Goal: Task Accomplishment & Management: Use online tool/utility

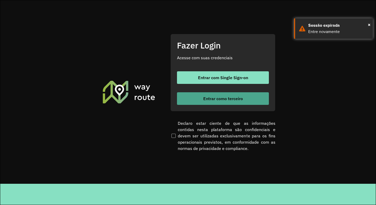
click at [223, 99] on span "Entrar como terceiro" at bounding box center [223, 99] width 40 height 4
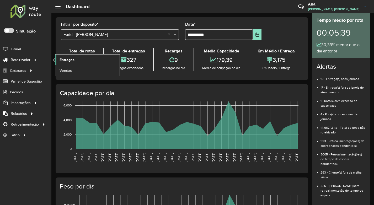
click at [67, 62] on span "Entregas" at bounding box center [67, 60] width 15 height 6
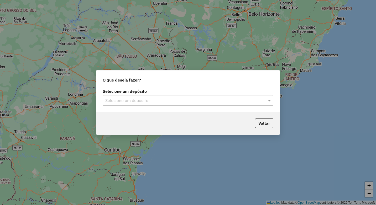
click at [176, 101] on input "text" at bounding box center [182, 101] width 155 height 6
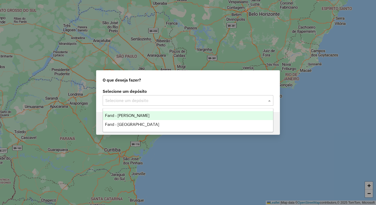
click at [163, 117] on div "Farid - Conselheiro Lafaiete" at bounding box center [188, 115] width 170 height 9
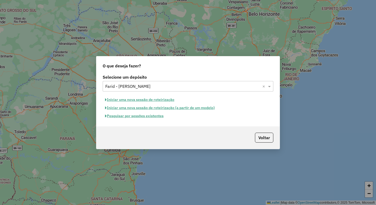
click at [142, 118] on button "Pesquisar por sessões existentes" at bounding box center [134, 116] width 63 height 8
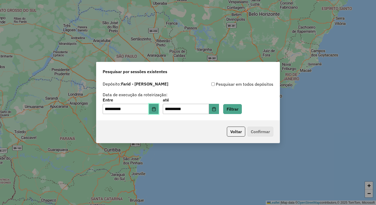
click at [155, 111] on icon "Choose Date" at bounding box center [153, 109] width 3 height 4
click at [242, 108] on button "Filtrar" at bounding box center [232, 109] width 19 height 10
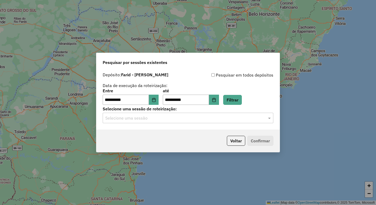
click at [154, 120] on input "text" at bounding box center [182, 118] width 155 height 6
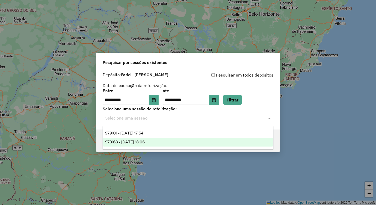
click at [156, 143] on div "979163 - 14/08/2025 18:06" at bounding box center [188, 142] width 170 height 9
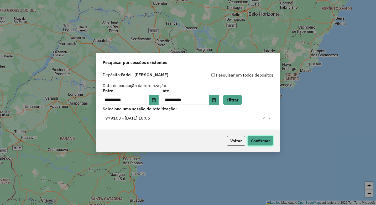
click at [257, 141] on button "Confirmar" at bounding box center [260, 141] width 26 height 10
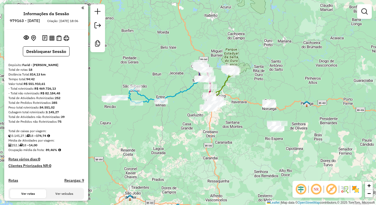
drag, startPoint x: 165, startPoint y: 122, endPoint x: 190, endPoint y: 122, distance: 25.7
click at [190, 122] on div "Janela de atendimento Grade de atendimento Capacidade Transportadoras Veículos …" at bounding box center [188, 102] width 376 height 205
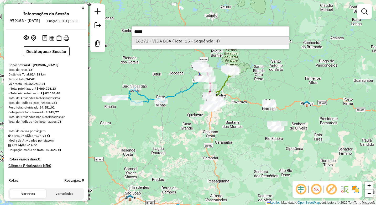
type input "*****"
click at [201, 39] on li "16272 - VIDA BOA (Rota: 15 - Sequência: 4)" at bounding box center [210, 41] width 157 height 8
select select "**********"
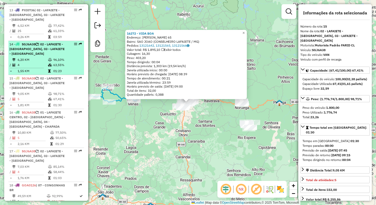
scroll to position [566, 0]
